Goal: Task Accomplishment & Management: Complete application form

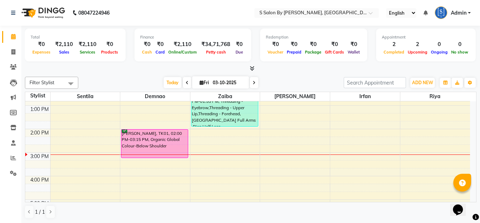
scroll to position [142, 0]
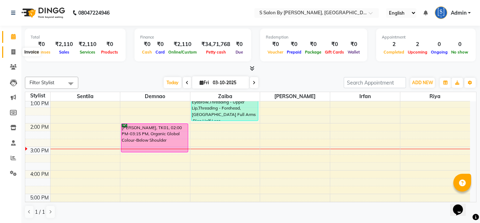
click at [12, 52] on icon at bounding box center [13, 51] width 4 height 5
select select "service"
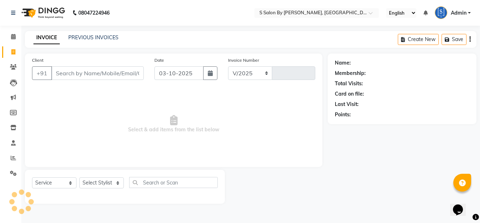
select select "45"
type input "1517"
click at [108, 66] on input "Client" at bounding box center [98, 73] width 94 height 14
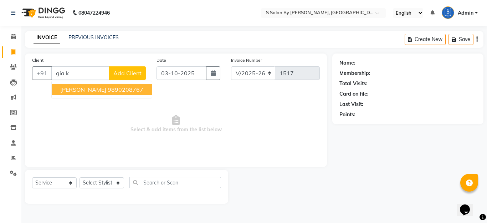
drag, startPoint x: 118, startPoint y: 88, endPoint x: 121, endPoint y: 85, distance: 4.3
click at [121, 85] on button "[PERSON_NAME] 9890208767" at bounding box center [102, 89] width 100 height 11
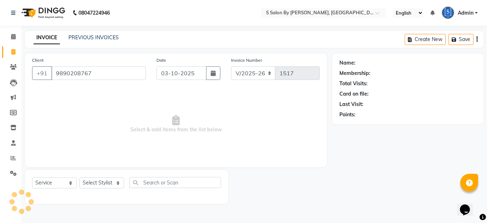
type input "9890208767"
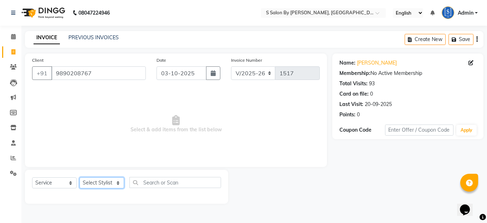
click at [106, 183] on select "Select Stylist Demnao [PERSON_NAME] [PERSON_NAME] [PERSON_NAME]" at bounding box center [101, 182] width 45 height 11
select select "4280"
click at [79, 177] on select "Select Stylist Demnao [PERSON_NAME] [PERSON_NAME] [PERSON_NAME]" at bounding box center [101, 182] width 45 height 11
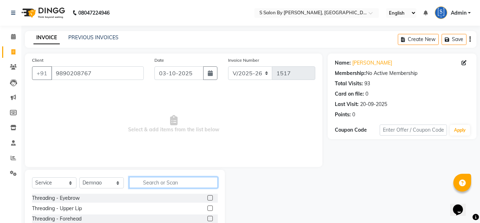
click at [171, 182] on input "text" at bounding box center [173, 182] width 89 height 11
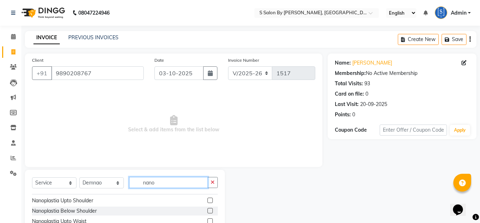
scroll to position [11, 0]
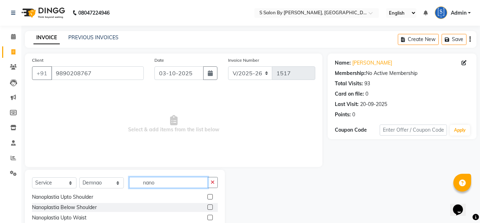
type input "nano"
click at [208, 217] on label at bounding box center [210, 216] width 5 height 5
click at [208, 217] on input "checkbox" at bounding box center [210, 217] width 5 height 5
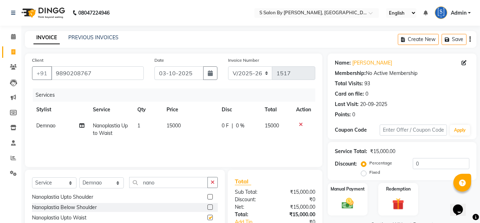
checkbox input "false"
click at [213, 181] on icon "button" at bounding box center [213, 182] width 4 height 5
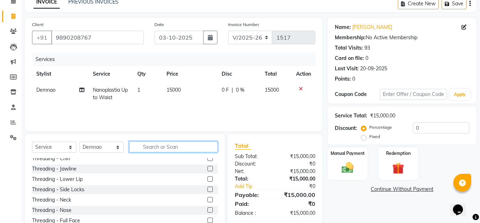
scroll to position [47, 0]
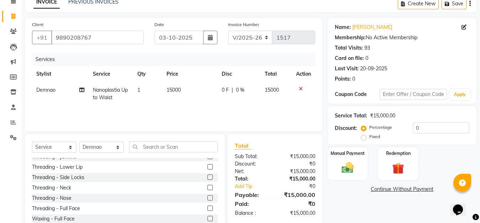
click at [370, 138] on label "Fixed" at bounding box center [375, 136] width 11 height 6
click at [365, 138] on input "Fixed" at bounding box center [365, 136] width 5 height 5
radio input "true"
click at [192, 142] on div "Select Service Product Membership Package Voucher Prepaid Gift Card Select Styl…" at bounding box center [125, 186] width 200 height 105
click at [143, 148] on input "text" at bounding box center [173, 146] width 89 height 11
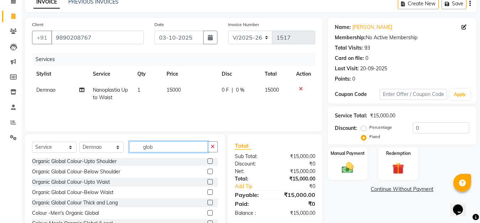
scroll to position [22, 0]
type input "global"
click at [208, 182] on label at bounding box center [210, 181] width 5 height 5
click at [208, 182] on input "checkbox" at bounding box center [210, 182] width 5 height 5
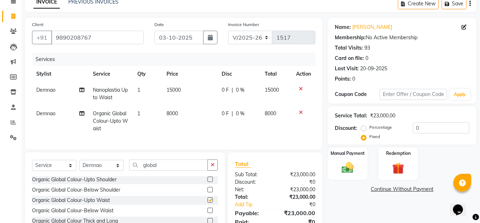
checkbox input "false"
click at [301, 112] on icon at bounding box center [301, 112] width 4 height 5
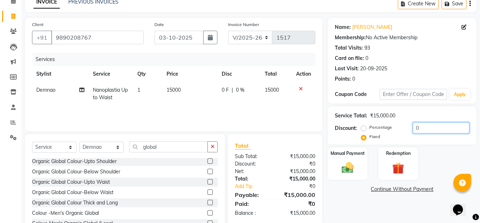
click at [414, 129] on input "0" at bounding box center [441, 127] width 57 height 11
type input "5000"
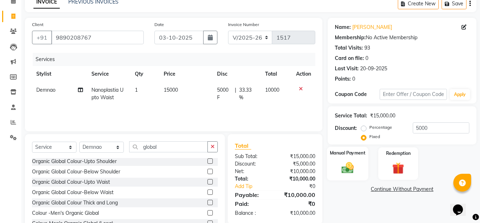
click at [347, 170] on img at bounding box center [348, 167] width 20 height 14
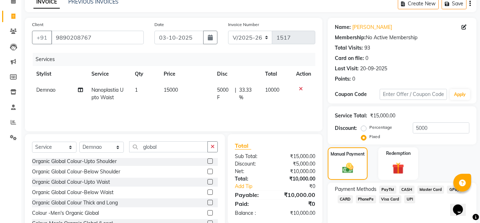
scroll to position [63, 0]
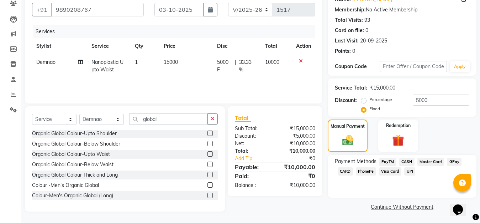
click at [456, 161] on span "GPay" at bounding box center [454, 161] width 15 height 8
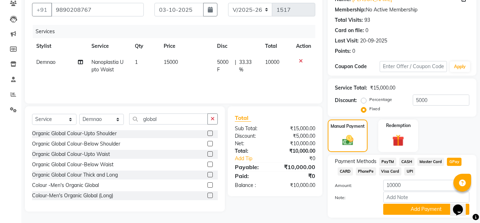
drag, startPoint x: 345, startPoint y: 171, endPoint x: 373, endPoint y: 169, distance: 28.2
click at [345, 170] on span "CARD" at bounding box center [345, 171] width 15 height 8
click at [441, 207] on button "Add Payment" at bounding box center [427, 208] width 86 height 11
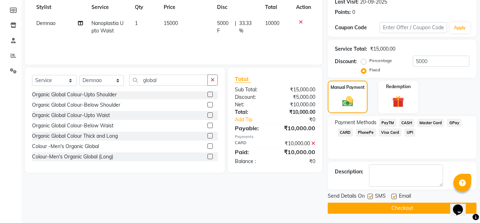
scroll to position [104, 0]
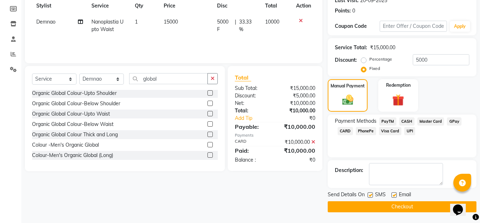
click at [396, 205] on button "Checkout" at bounding box center [402, 206] width 149 height 11
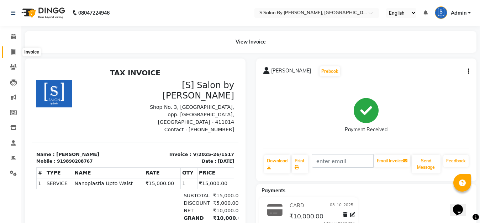
click at [11, 52] on icon at bounding box center [13, 51] width 4 height 5
select select "service"
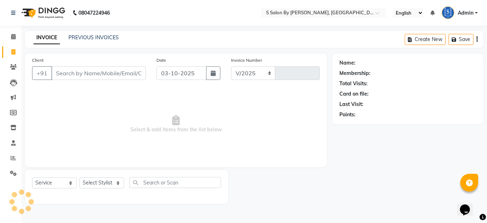
select select "45"
type input "1518"
click at [97, 72] on input "Client" at bounding box center [98, 73] width 94 height 14
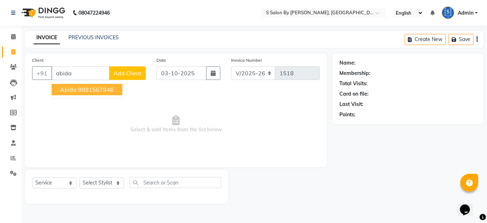
click at [89, 88] on ngb-highlight "9881567946" at bounding box center [96, 89] width 36 height 7
type input "9881567946"
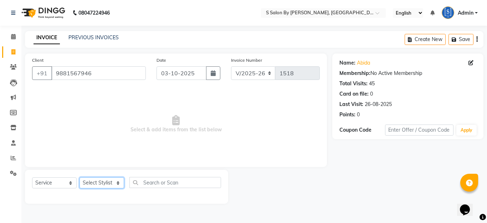
drag, startPoint x: 100, startPoint y: 181, endPoint x: 106, endPoint y: 180, distance: 6.1
click at [100, 181] on select "Select Stylist Demnao [PERSON_NAME] [PERSON_NAME] [PERSON_NAME]" at bounding box center [101, 182] width 45 height 11
select select "1631"
click at [79, 177] on select "Select Stylist Demnao [PERSON_NAME] [PERSON_NAME] [PERSON_NAME]" at bounding box center [101, 182] width 45 height 11
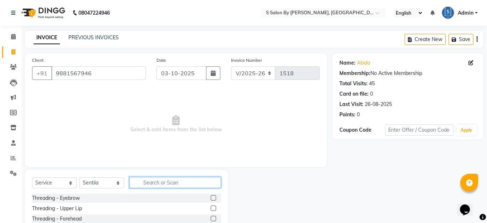
click at [181, 181] on input "text" at bounding box center [175, 182] width 92 height 11
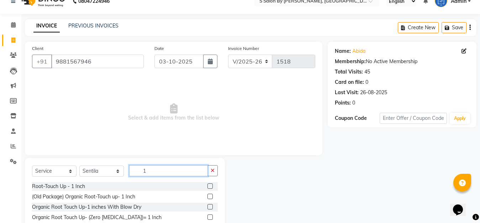
scroll to position [33, 0]
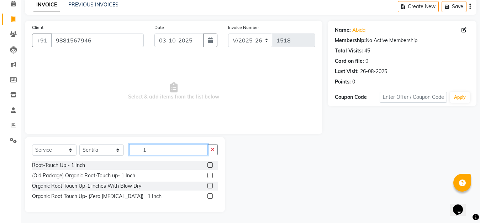
type input "1"
click at [208, 194] on label at bounding box center [210, 195] width 5 height 5
click at [208, 194] on input "checkbox" at bounding box center [210, 196] width 5 height 5
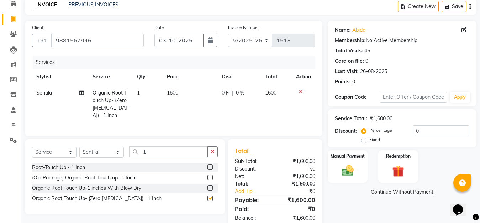
checkbox input "false"
drag, startPoint x: 348, startPoint y: 171, endPoint x: 202, endPoint y: 151, distance: 147.3
click at [347, 171] on img at bounding box center [347, 170] width 19 height 14
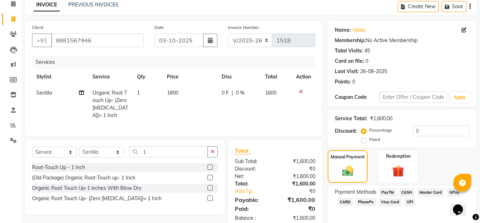
click at [452, 192] on span "GPay" at bounding box center [454, 192] width 15 height 8
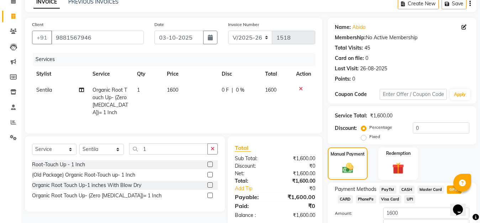
scroll to position [83, 0]
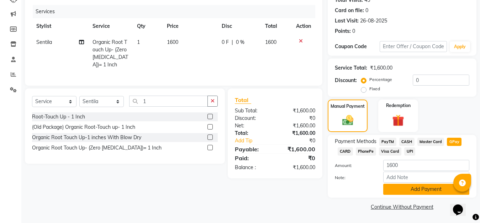
click at [445, 187] on button "Add Payment" at bounding box center [427, 188] width 86 height 11
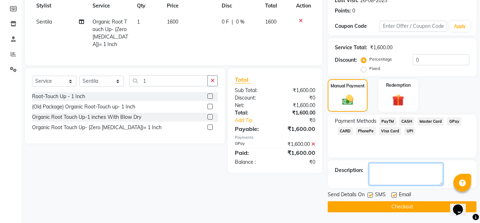
scroll to position [68, 0]
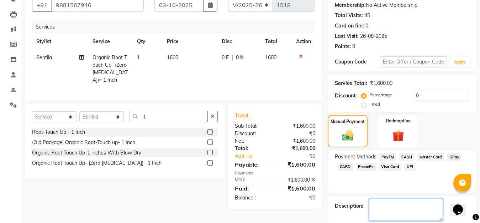
drag, startPoint x: 435, startPoint y: 207, endPoint x: 433, endPoint y: 214, distance: 6.6
click at [435, 210] on textarea at bounding box center [406, 209] width 74 height 22
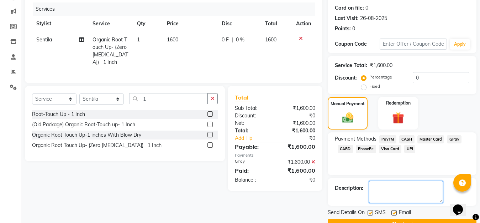
scroll to position [104, 0]
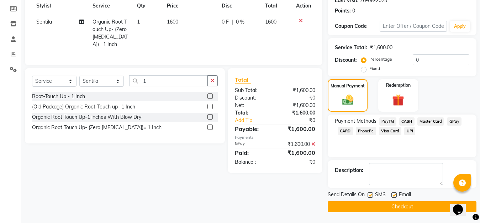
click at [424, 207] on button "Checkout" at bounding box center [402, 206] width 149 height 11
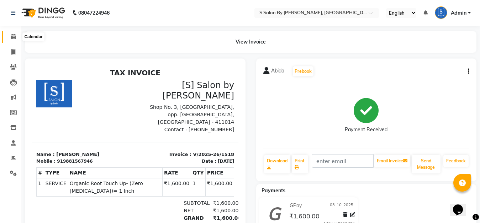
click at [13, 35] on icon at bounding box center [13, 36] width 5 height 5
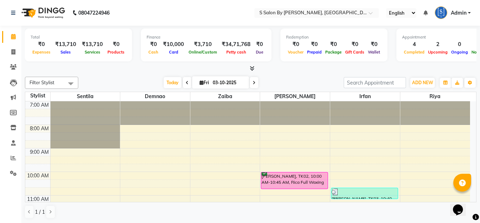
click at [186, 83] on icon at bounding box center [187, 82] width 3 height 4
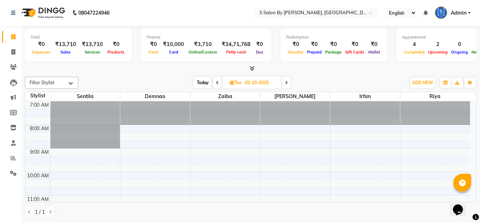
scroll to position [188, 0]
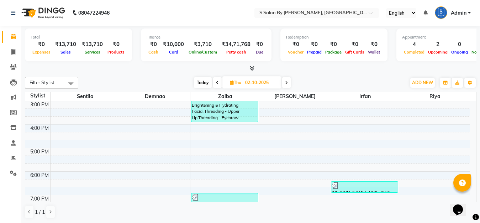
click at [199, 84] on span "Today" at bounding box center [203, 82] width 18 height 11
type input "03-10-2025"
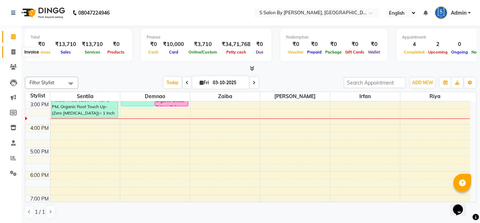
click at [13, 52] on icon at bounding box center [13, 51] width 4 height 5
select select "service"
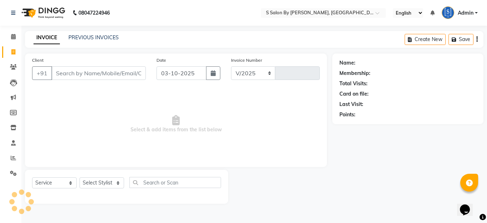
select select "45"
type input "1519"
click at [11, 159] on icon at bounding box center [13, 157] width 5 height 5
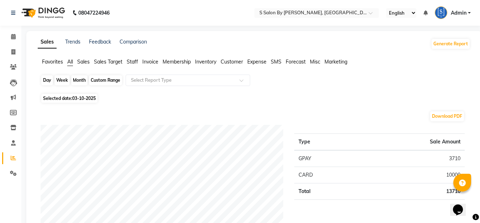
click at [47, 80] on div "Day" at bounding box center [47, 80] width 12 height 10
select select "10"
select select "2025"
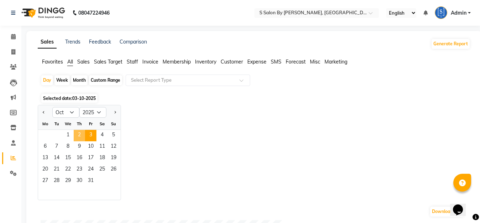
click at [79, 136] on span "2" at bounding box center [79, 135] width 11 height 11
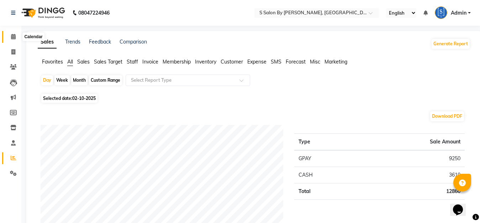
click at [10, 37] on span at bounding box center [13, 37] width 12 height 8
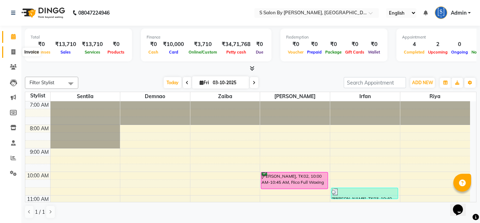
click at [12, 50] on icon at bounding box center [13, 51] width 4 height 5
select select "service"
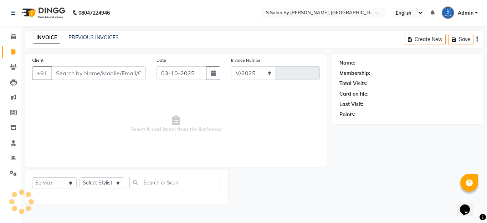
select select "45"
type input "1519"
click at [106, 180] on select "Select Stylist Demnao [PERSON_NAME] [PERSON_NAME] [PERSON_NAME]" at bounding box center [101, 182] width 45 height 11
select select "4280"
click at [79, 177] on select "Select Stylist Demnao [PERSON_NAME] [PERSON_NAME] [PERSON_NAME]" at bounding box center [101, 182] width 45 height 11
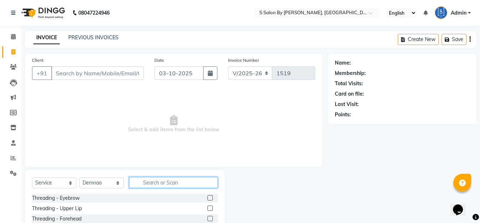
click at [163, 180] on input "text" at bounding box center [173, 182] width 89 height 11
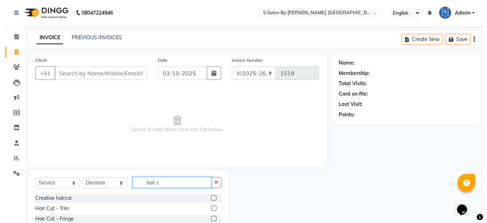
scroll to position [63, 0]
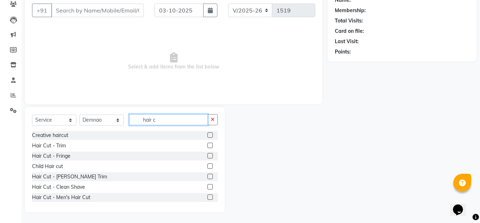
type input "hair c"
click at [208, 196] on label at bounding box center [210, 196] width 5 height 5
click at [208, 196] on input "checkbox" at bounding box center [210, 197] width 5 height 5
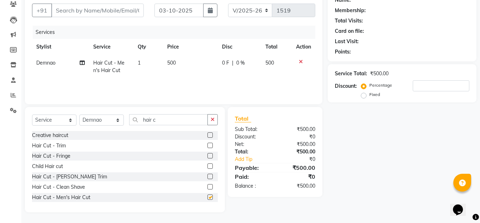
checkbox input "false"
drag, startPoint x: 122, startPoint y: 6, endPoint x: 117, endPoint y: 12, distance: 7.8
click at [121, 7] on input "Client" at bounding box center [97, 11] width 93 height 14
type input "8"
type input "0"
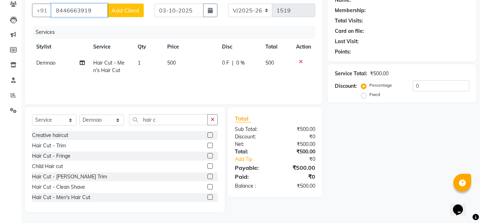
type input "8446663919"
click at [124, 8] on span "Add Client" at bounding box center [125, 10] width 28 height 7
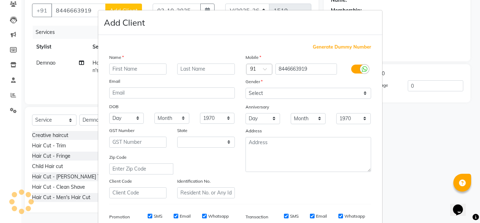
select select "22"
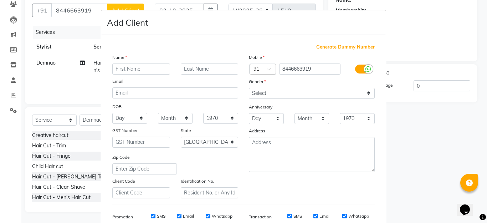
click at [131, 69] on input "text" at bounding box center [141, 68] width 58 height 11
type input "[PERSON_NAME]"
click at [204, 66] on input "text" at bounding box center [210, 68] width 58 height 11
type input "B"
type input "v"
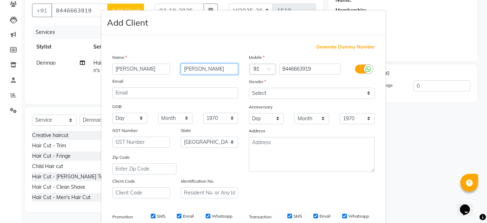
type input "[PERSON_NAME]"
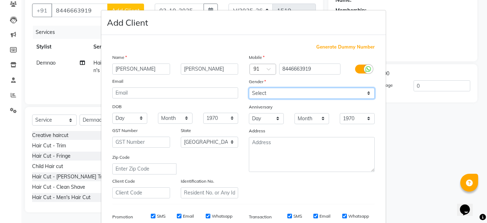
click at [295, 95] on select "Select [DEMOGRAPHIC_DATA] [DEMOGRAPHIC_DATA] Other Prefer Not To Say" at bounding box center [312, 93] width 126 height 11
select select "[DEMOGRAPHIC_DATA]"
click at [249, 88] on select "Select [DEMOGRAPHIC_DATA] [DEMOGRAPHIC_DATA] Other Prefer Not To Say" at bounding box center [312, 93] width 126 height 11
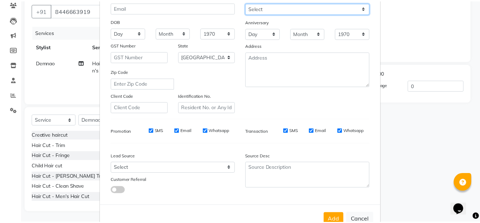
scroll to position [106, 0]
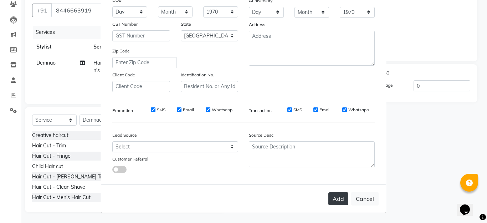
click at [336, 203] on button "Add" at bounding box center [338, 198] width 20 height 13
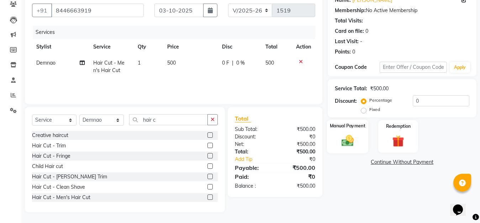
click at [347, 144] on img at bounding box center [348, 140] width 20 height 14
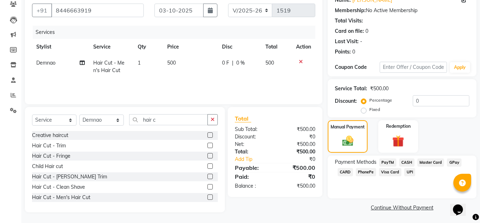
click at [456, 161] on span "GPay" at bounding box center [454, 162] width 15 height 8
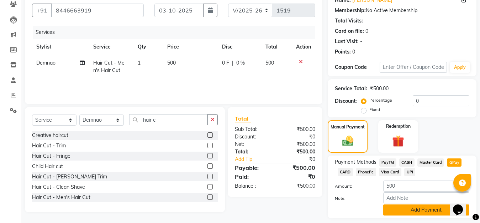
click at [418, 209] on button "Add Payment" at bounding box center [427, 209] width 86 height 11
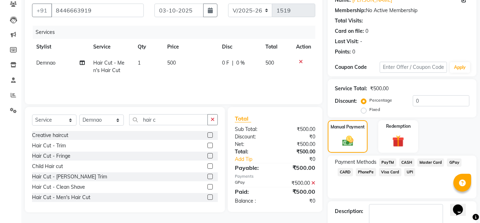
scroll to position [104, 0]
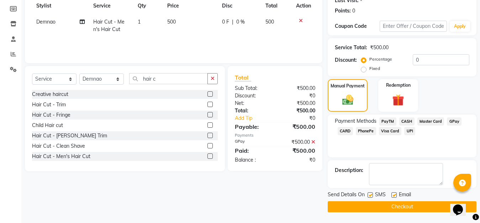
click at [416, 203] on button "Checkout" at bounding box center [402, 206] width 149 height 11
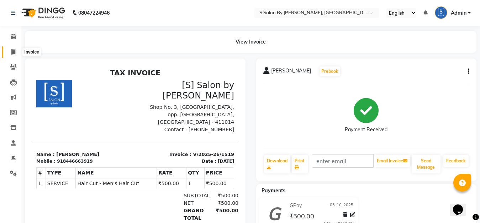
click at [11, 53] on icon at bounding box center [13, 51] width 4 height 5
select select "service"
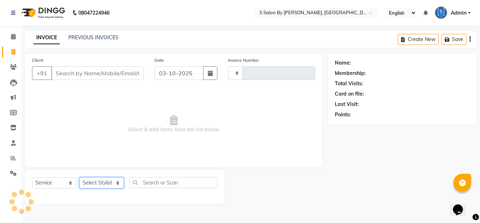
click at [114, 186] on select "Select Stylist" at bounding box center [101, 182] width 45 height 11
type input "1520"
select select "45"
click at [116, 185] on select "Select Stylist" at bounding box center [101, 182] width 45 height 11
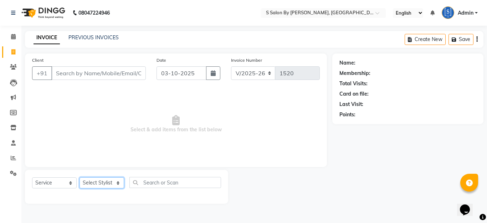
select select "20836"
click at [79, 177] on select "Select Stylist Demnao [PERSON_NAME] [PERSON_NAME] [PERSON_NAME]" at bounding box center [101, 182] width 45 height 11
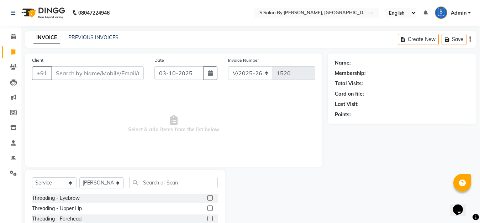
click at [208, 198] on label at bounding box center [210, 197] width 5 height 5
click at [208, 198] on input "checkbox" at bounding box center [210, 198] width 5 height 5
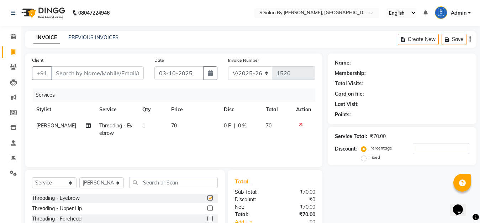
checkbox input "false"
click at [208, 207] on label at bounding box center [210, 207] width 5 height 5
click at [208, 207] on input "checkbox" at bounding box center [210, 208] width 5 height 5
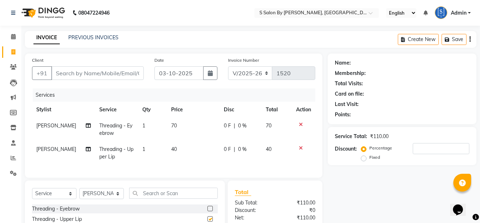
checkbox input "false"
drag, startPoint x: 173, startPoint y: 196, endPoint x: 193, endPoint y: 203, distance: 21.2
click at [175, 196] on input "text" at bounding box center [173, 192] width 89 height 11
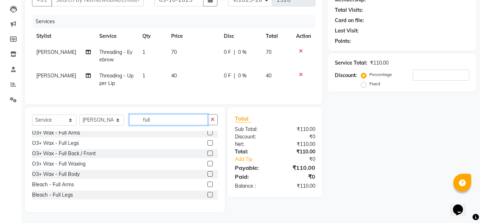
scroll to position [36, 0]
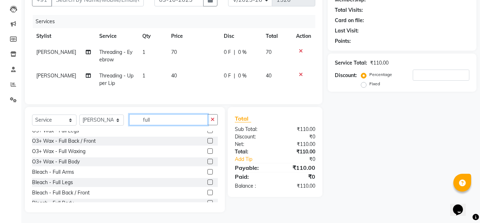
type input "full"
click at [208, 151] on label at bounding box center [210, 150] width 5 height 5
click at [208, 151] on input "checkbox" at bounding box center [210, 151] width 5 height 5
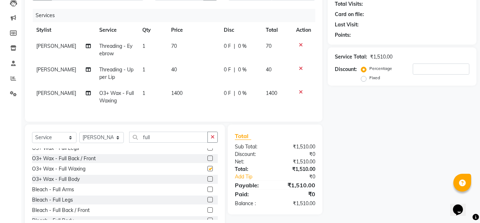
checkbox input "false"
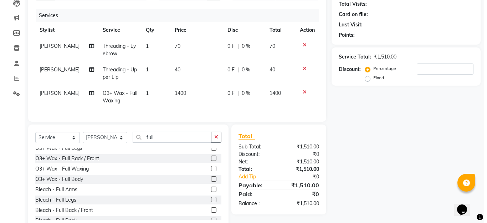
scroll to position [0, 0]
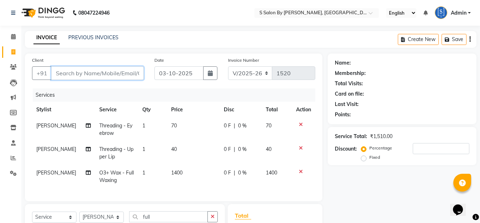
click at [79, 74] on input "Client" at bounding box center [97, 73] width 93 height 14
type input "7"
type input "0"
type input "7354511882"
click at [123, 75] on span "Add Client" at bounding box center [125, 72] width 28 height 7
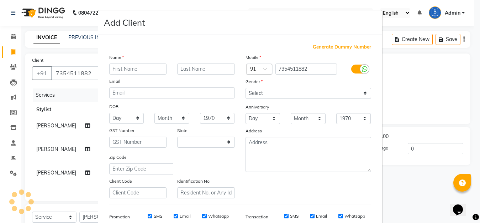
select select "22"
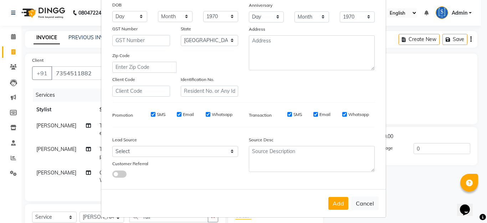
scroll to position [106, 0]
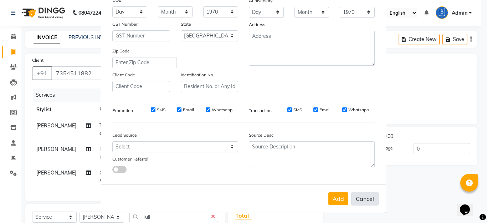
type input "D"
click at [359, 197] on button "Cancel" at bounding box center [364, 199] width 27 height 14
select select
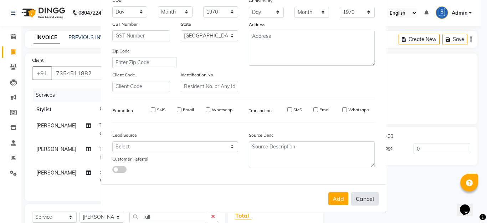
select select "null"
select select
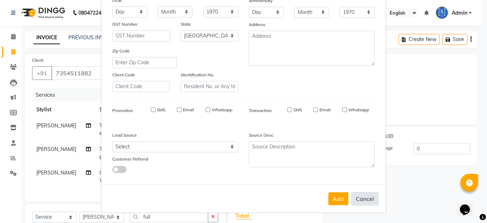
checkbox input "false"
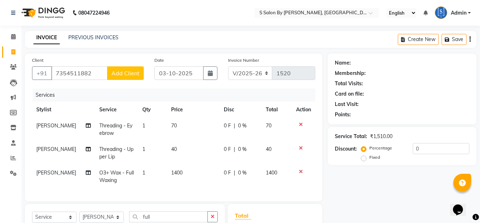
click at [137, 74] on span "Add Client" at bounding box center [125, 72] width 28 height 7
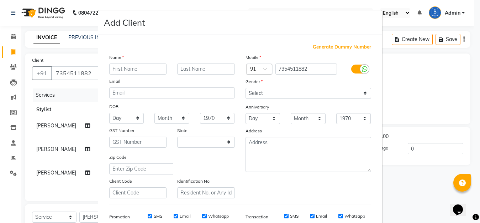
select select "22"
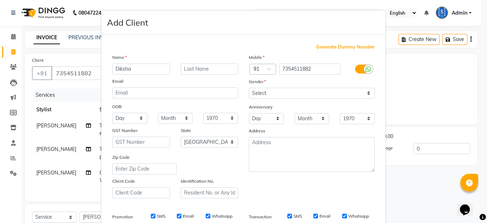
type input "Diksha"
click at [358, 92] on select "Select [DEMOGRAPHIC_DATA] [DEMOGRAPHIC_DATA] Other Prefer Not To Say" at bounding box center [312, 93] width 126 height 11
select select "[DEMOGRAPHIC_DATA]"
click at [249, 88] on select "Select [DEMOGRAPHIC_DATA] [DEMOGRAPHIC_DATA] Other Prefer Not To Say" at bounding box center [312, 93] width 126 height 11
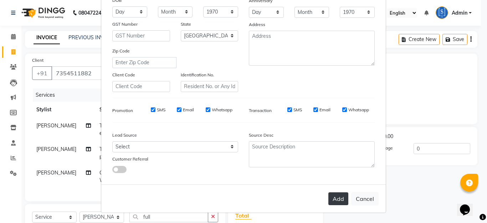
click at [339, 201] on button "Add" at bounding box center [338, 198] width 20 height 13
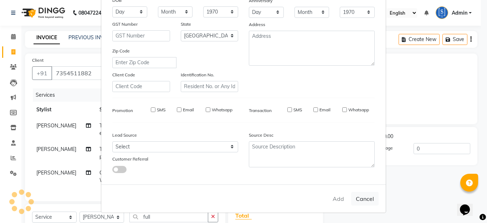
select select
select select "null"
select select
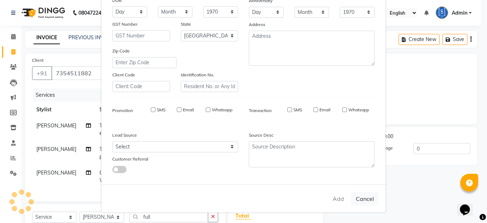
select select
checkbox input "false"
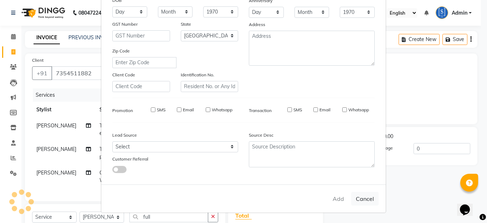
checkbox input "false"
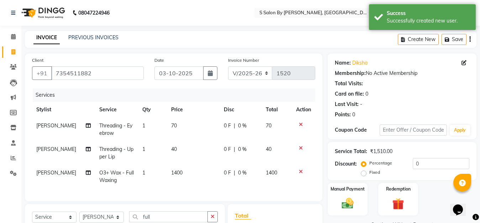
scroll to position [71, 0]
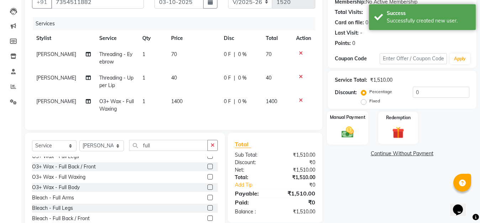
click at [348, 134] on img at bounding box center [348, 132] width 20 height 14
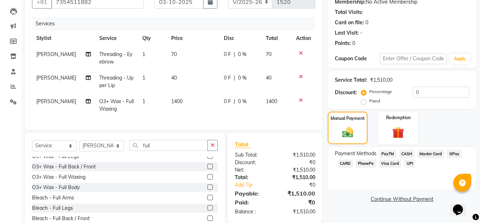
click at [456, 154] on span "GPay" at bounding box center [454, 154] width 15 height 8
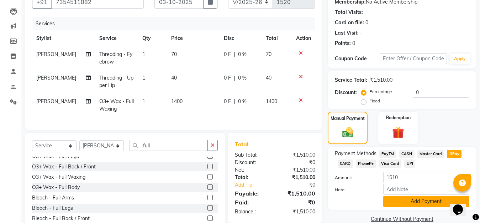
scroll to position [103, 0]
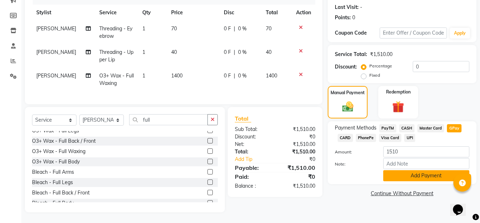
click at [434, 171] on button "Add Payment" at bounding box center [427, 175] width 86 height 11
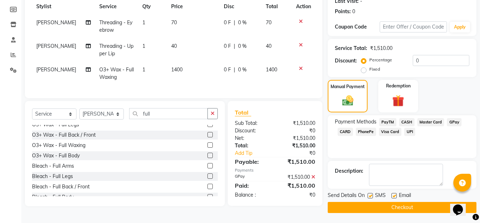
scroll to position [104, 0]
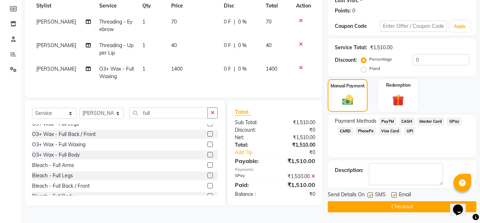
click at [426, 208] on button "Checkout" at bounding box center [402, 206] width 149 height 11
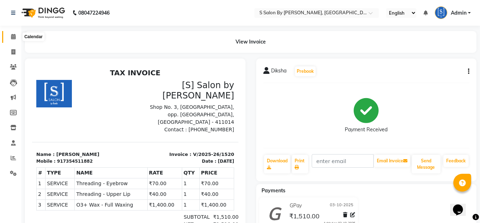
click at [13, 37] on icon at bounding box center [13, 36] width 5 height 5
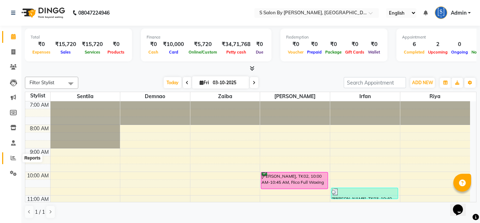
click at [14, 157] on icon at bounding box center [13, 157] width 5 height 5
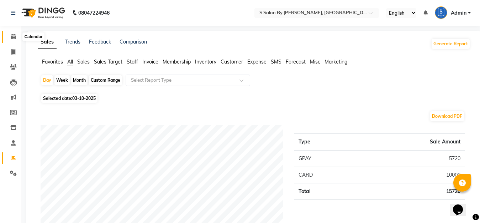
click at [14, 37] on icon at bounding box center [13, 36] width 5 height 5
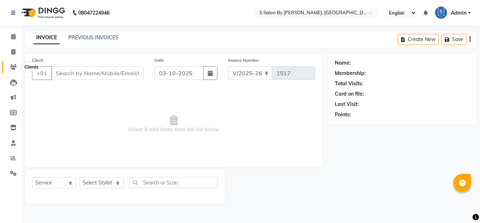
click at [16, 66] on icon at bounding box center [13, 66] width 7 height 5
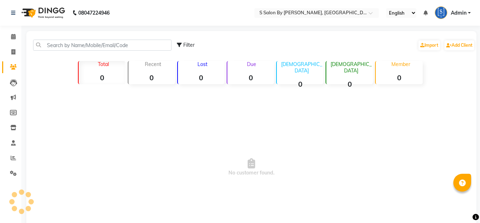
click at [12, 66] on icon at bounding box center [13, 66] width 7 height 5
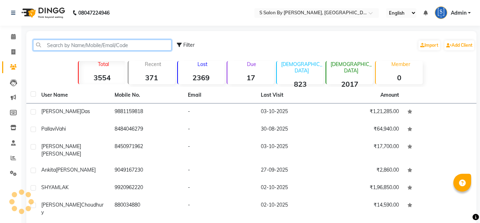
click at [79, 46] on input "text" at bounding box center [102, 45] width 139 height 11
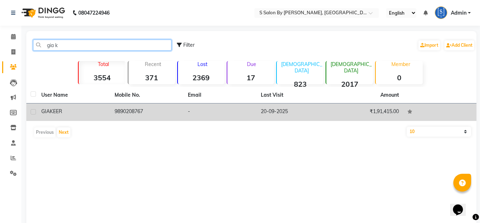
type input "gia k"
click at [149, 116] on td "9890208767" at bounding box center [146, 111] width 73 height 17
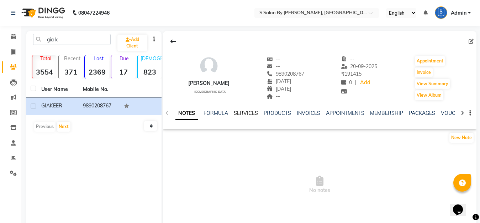
click at [239, 111] on link "SERVICES" at bounding box center [246, 113] width 24 height 6
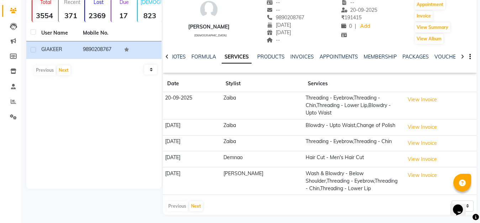
scroll to position [59, 0]
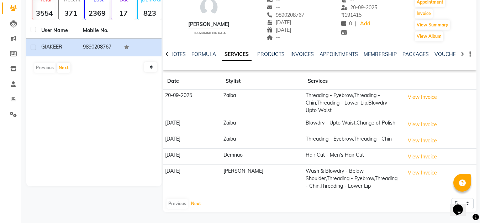
drag, startPoint x: 195, startPoint y: 202, endPoint x: 215, endPoint y: 191, distance: 23.1
click at [196, 200] on button "Next" at bounding box center [196, 203] width 14 height 10
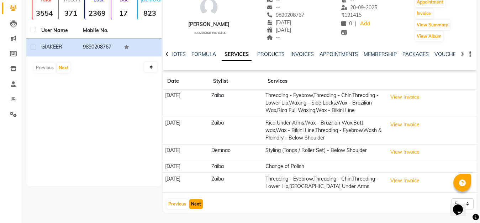
click at [191, 209] on button "Next" at bounding box center [196, 204] width 14 height 10
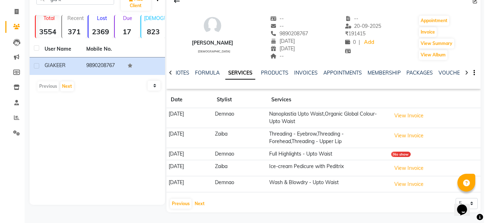
scroll to position [40, 0]
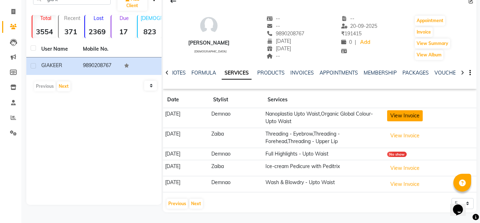
click at [413, 115] on button "View Invoice" at bounding box center [406, 115] width 36 height 11
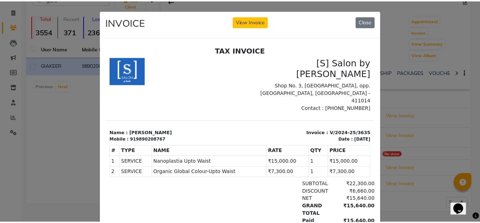
scroll to position [0, 0]
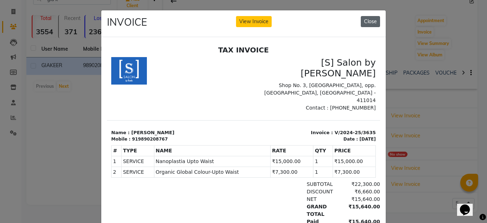
click at [366, 22] on button "Close" at bounding box center [369, 21] width 19 height 11
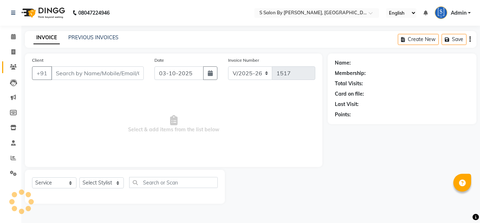
click at [11, 66] on icon at bounding box center [13, 66] width 7 height 5
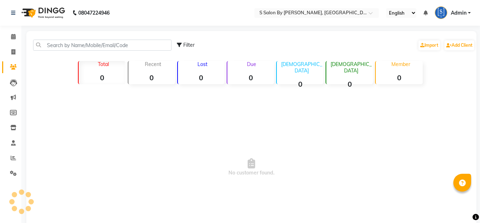
click at [13, 67] on icon at bounding box center [13, 66] width 7 height 5
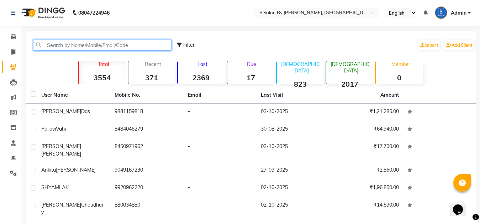
click at [74, 44] on input "text" at bounding box center [102, 45] width 139 height 11
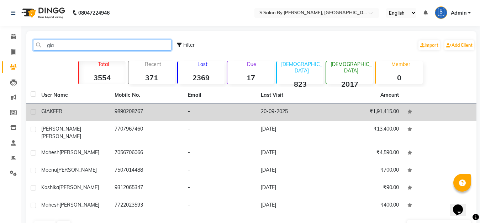
type input "gia"
click at [165, 113] on td "9890208767" at bounding box center [146, 111] width 73 height 17
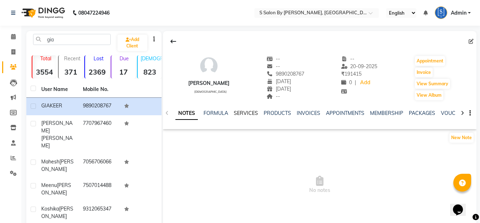
click at [245, 113] on link "SERVICES" at bounding box center [246, 113] width 24 height 6
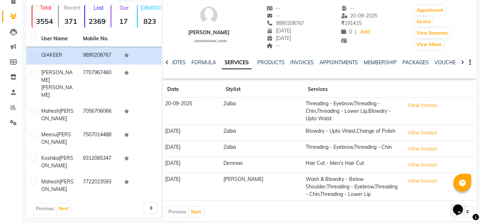
scroll to position [59, 0]
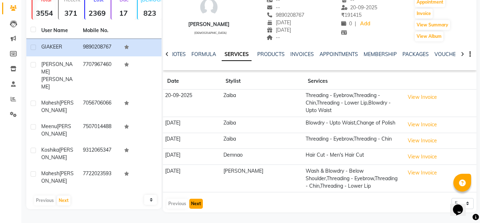
click at [196, 202] on button "Next" at bounding box center [196, 203] width 14 height 10
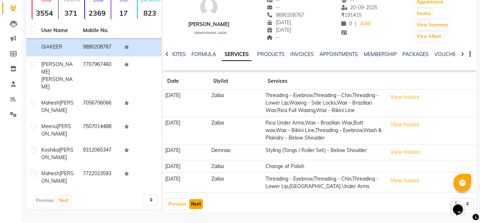
click at [196, 209] on button "Next" at bounding box center [196, 204] width 14 height 10
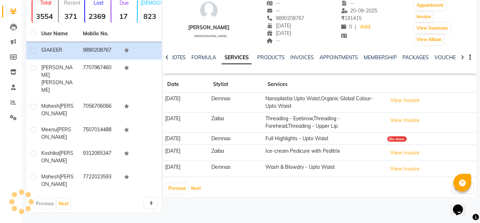
scroll to position [40, 0]
